Goal: Information Seeking & Learning: Learn about a topic

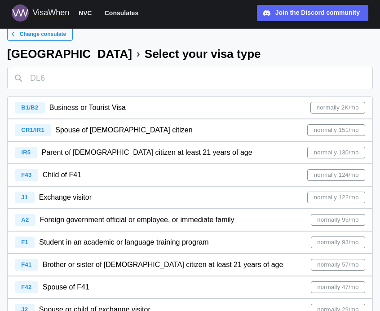
scroll to position [9, 0]
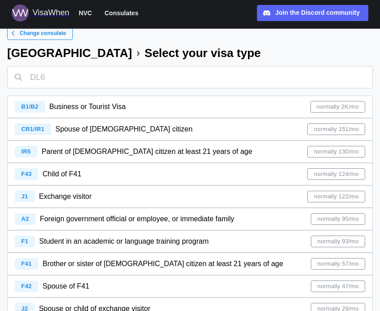
click at [332, 134] on span "normally 151/mo" at bounding box center [336, 129] width 45 height 11
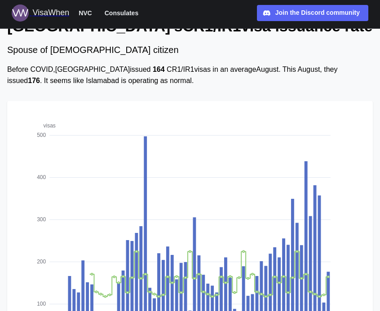
scroll to position [40, 0]
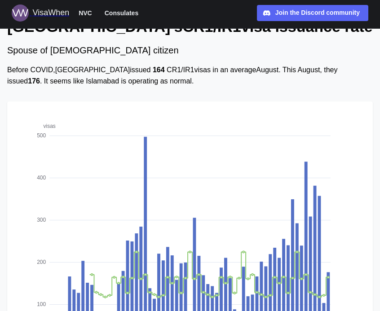
click at [44, 70] on div "Before COVID, [GEOGRAPHIC_DATA] issued 164 CR1/IR1 visas in an average August .…" at bounding box center [190, 76] width 366 height 22
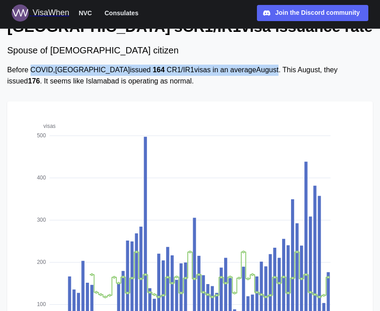
drag, startPoint x: 44, startPoint y: 70, endPoint x: 220, endPoint y: 69, distance: 176.6
click at [220, 69] on div "Before COVID, [GEOGRAPHIC_DATA] issued 164 CR1/IR1 visas in an average August .…" at bounding box center [190, 76] width 366 height 22
click at [221, 69] on div "Before COVID, [GEOGRAPHIC_DATA] issued 164 CR1/IR1 visas in an average August .…" at bounding box center [190, 76] width 366 height 22
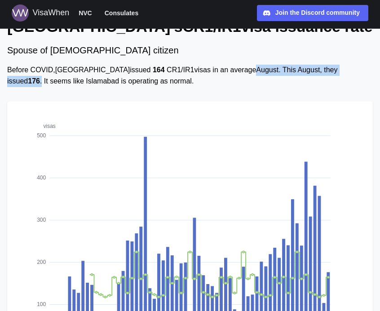
drag, startPoint x: 221, startPoint y: 69, endPoint x: 337, endPoint y: 75, distance: 116.9
click at [337, 75] on div "Before COVID, [GEOGRAPHIC_DATA] issued 164 CR1/IR1 visas in an average August .…" at bounding box center [190, 76] width 366 height 22
drag, startPoint x: 337, startPoint y: 75, endPoint x: 272, endPoint y: 75, distance: 65.6
click at [272, 75] on div "Before COVID, [GEOGRAPHIC_DATA] issued 164 CR1/IR1 visas in an average August .…" at bounding box center [190, 76] width 366 height 22
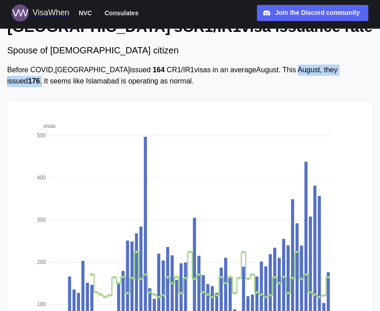
click at [272, 75] on div "Before COVID, [GEOGRAPHIC_DATA] issued 164 CR1/IR1 visas in an average August .…" at bounding box center [190, 76] width 366 height 22
click at [43, 84] on div "Before COVID, [GEOGRAPHIC_DATA] issued 164 CR1/IR1 visas in an average August .…" at bounding box center [190, 76] width 366 height 22
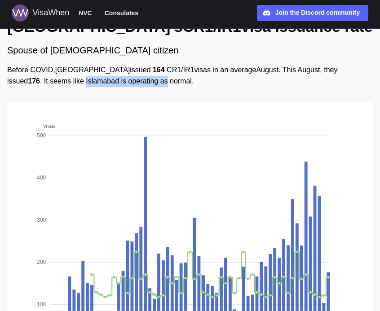
drag, startPoint x: 43, startPoint y: 84, endPoint x: 96, endPoint y: 81, distance: 53.1
click at [96, 81] on div "Before COVID, [GEOGRAPHIC_DATA] issued 164 CR1/IR1 visas in an average August .…" at bounding box center [190, 76] width 366 height 22
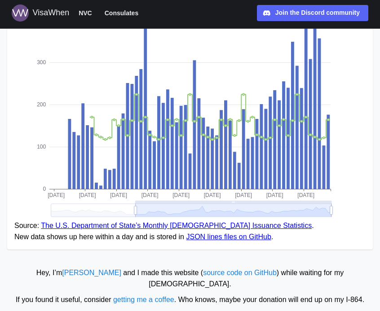
scroll to position [208, 0]
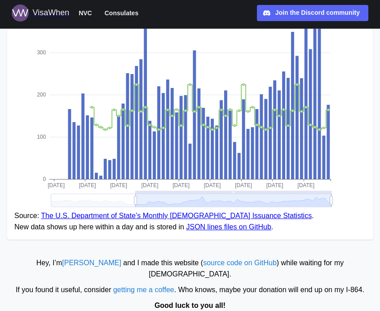
click at [205, 264] on link "source code on GitHub" at bounding box center [240, 263] width 74 height 8
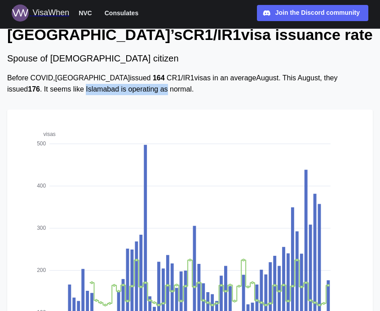
scroll to position [0, 0]
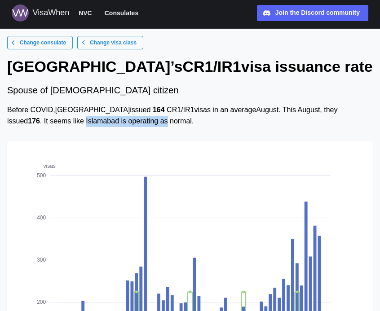
click at [116, 44] on span "Change visa class" at bounding box center [113, 42] width 47 height 13
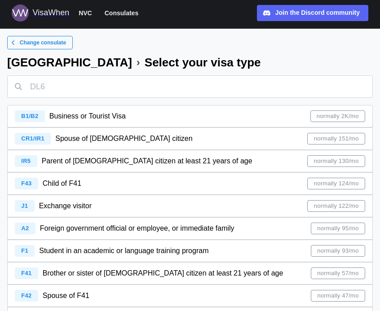
click at [45, 47] on span "Change consulate" at bounding box center [43, 42] width 46 height 13
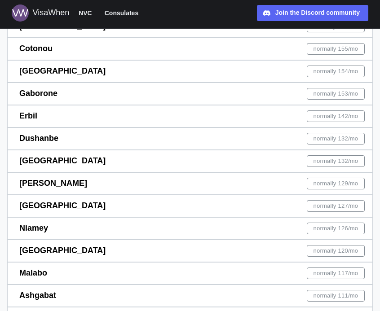
scroll to position [4985, 0]
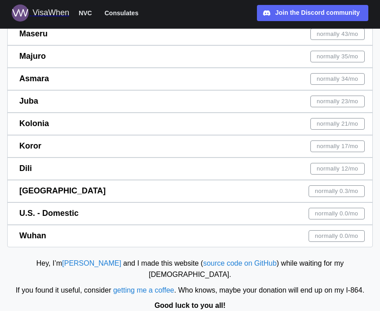
click at [75, 262] on link "[PERSON_NAME]" at bounding box center [91, 264] width 59 height 8
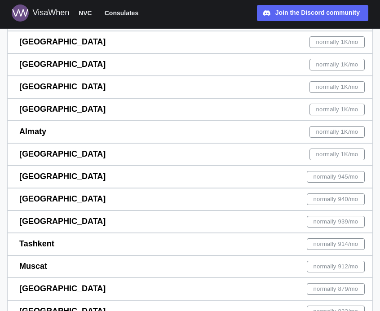
scroll to position [1449, 0]
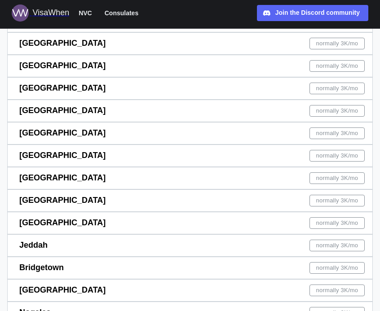
click at [217, 151] on div "Islamabad normally 3K /mo" at bounding box center [191, 156] width 345 height 22
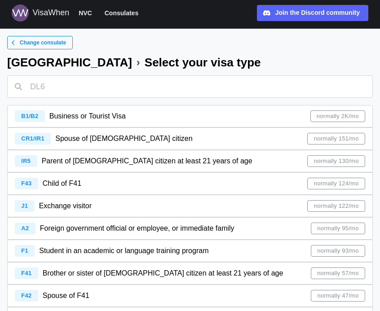
click at [185, 137] on div "CR1/IR1 Spouse of [DEMOGRAPHIC_DATA] citizen normally 151/mo" at bounding box center [190, 139] width 350 height 22
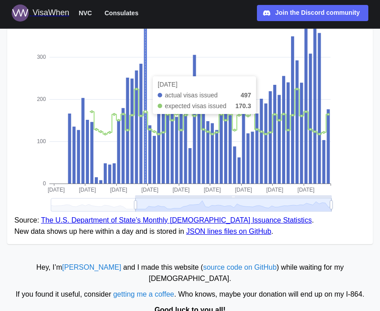
scroll to position [208, 0]
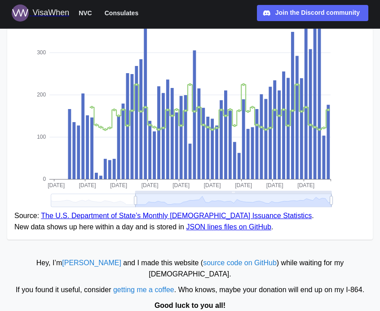
click at [74, 214] on link "The U.S. Department of State’s Monthly [DEMOGRAPHIC_DATA] Issuance Statistics" at bounding box center [176, 216] width 271 height 8
click at [217, 217] on link "The U.S. Department of State’s Monthly [DEMOGRAPHIC_DATA] Issuance Statistics" at bounding box center [176, 216] width 271 height 8
click at [217, 227] on link "JSON lines files on GitHub" at bounding box center [228, 227] width 85 height 8
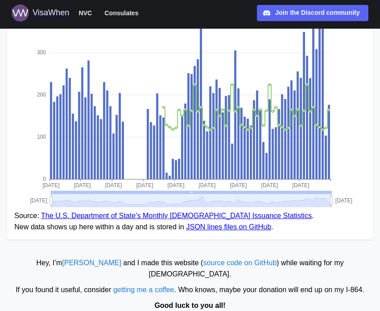
drag, startPoint x: 135, startPoint y: 200, endPoint x: 40, endPoint y: 197, distance: 94.8
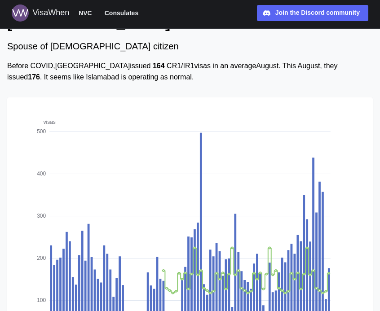
scroll to position [0, 0]
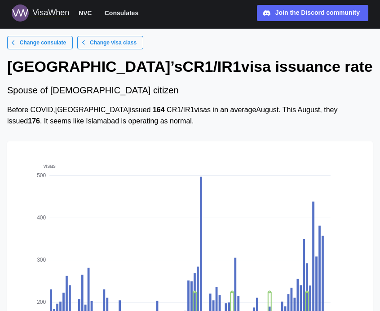
click at [40, 14] on div "VisaWhen" at bounding box center [50, 13] width 37 height 13
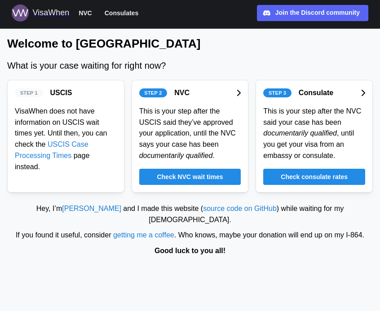
click at [18, 11] on img at bounding box center [20, 12] width 17 height 17
click at [122, 13] on span "Consulates" at bounding box center [122, 13] width 34 height 11
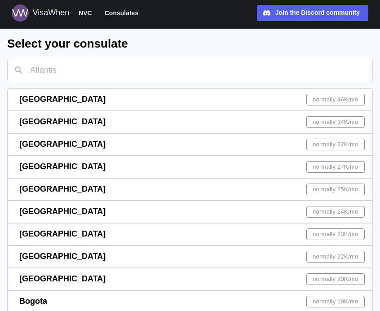
click at [288, 7] on span "Join the Discord community Discord" at bounding box center [317, 12] width 84 height 15
